Goal: Task Accomplishment & Management: Complete application form

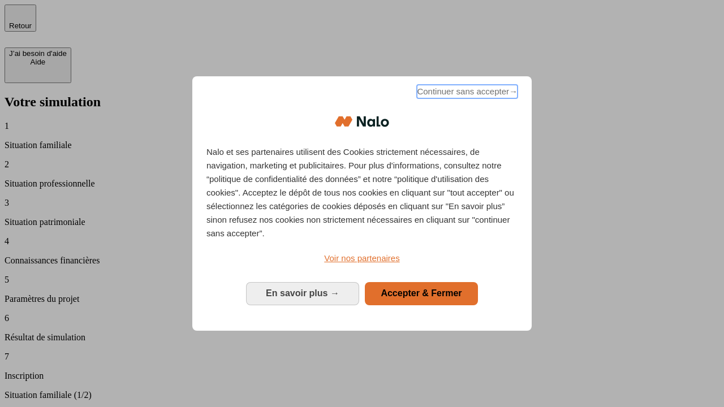
click at [466, 93] on span "Continuer sans accepter →" at bounding box center [467, 92] width 101 height 14
